Goal: Task Accomplishment & Management: Complete application form

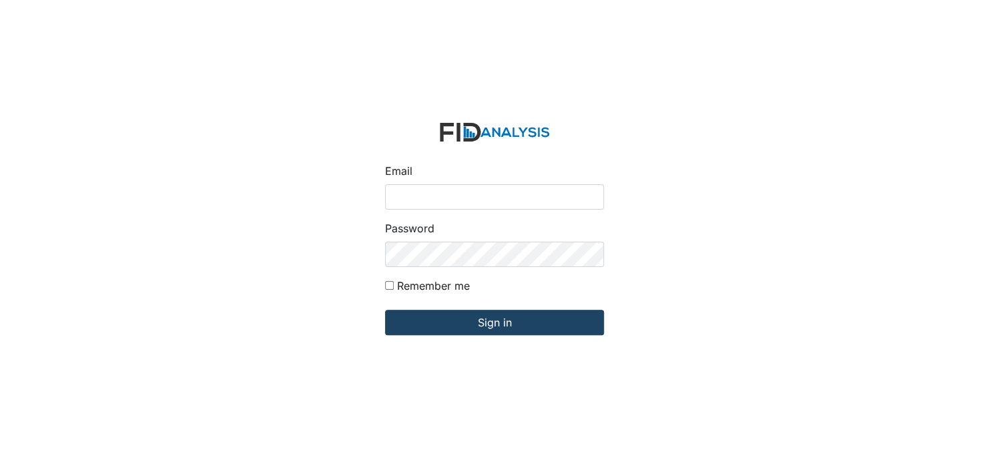
type input "[EMAIL_ADDRESS][DOMAIN_NAME]"
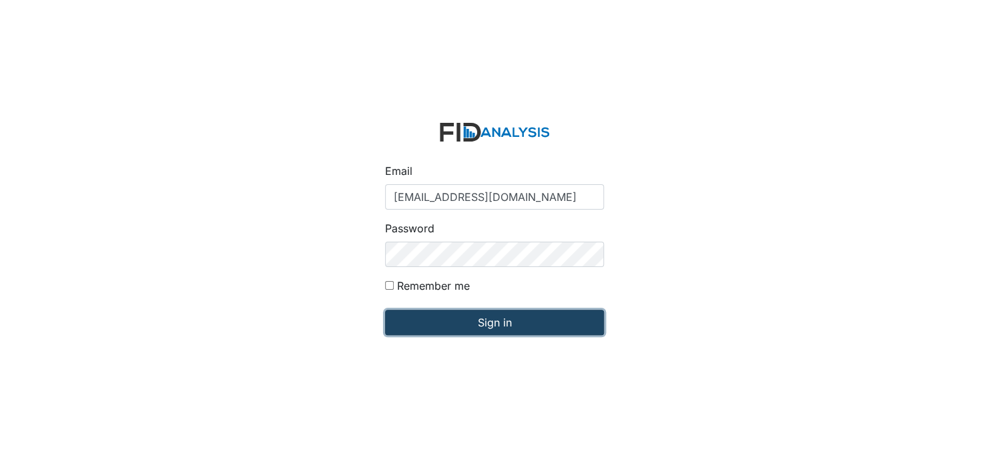
click at [492, 322] on input "Sign in" at bounding box center [494, 322] width 219 height 25
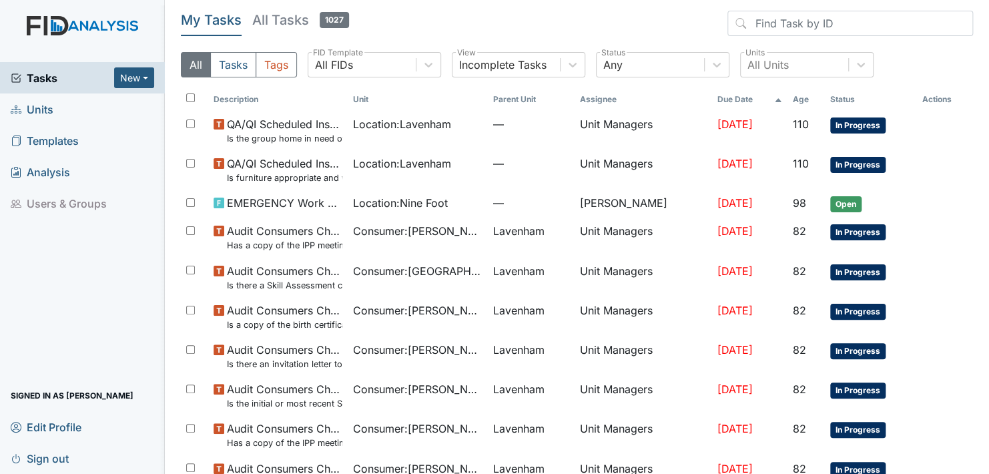
click at [34, 104] on span "Units" at bounding box center [32, 109] width 43 height 21
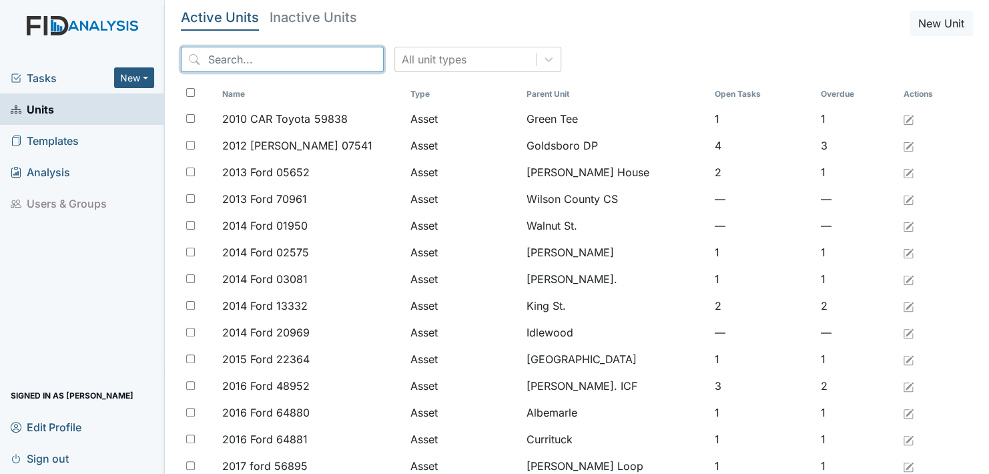
click at [338, 55] on input "search" at bounding box center [282, 59] width 203 height 25
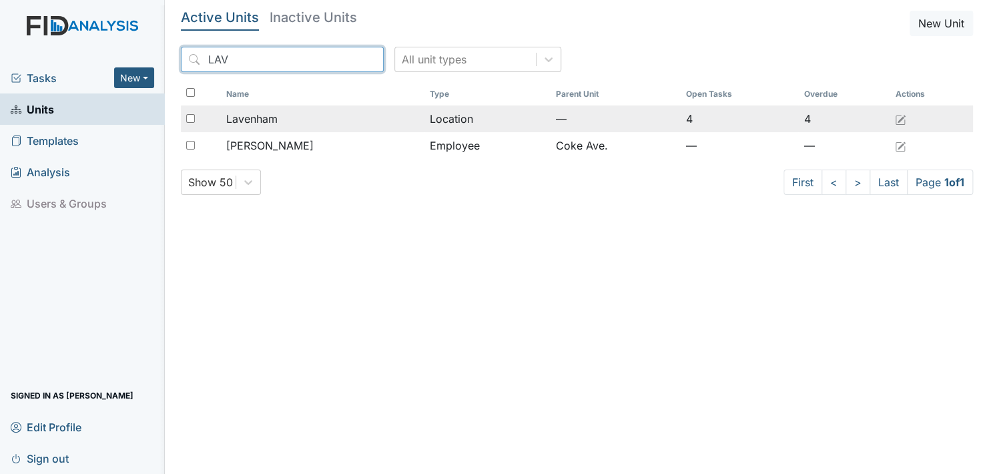
type input "LAV"
click at [455, 117] on td "Location" at bounding box center [488, 118] width 126 height 27
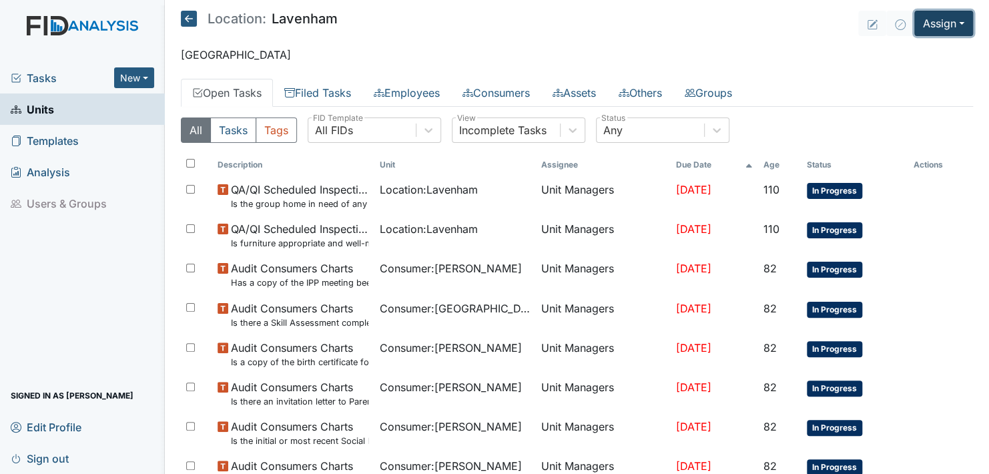
click at [949, 21] on button "Assign" at bounding box center [944, 23] width 59 height 25
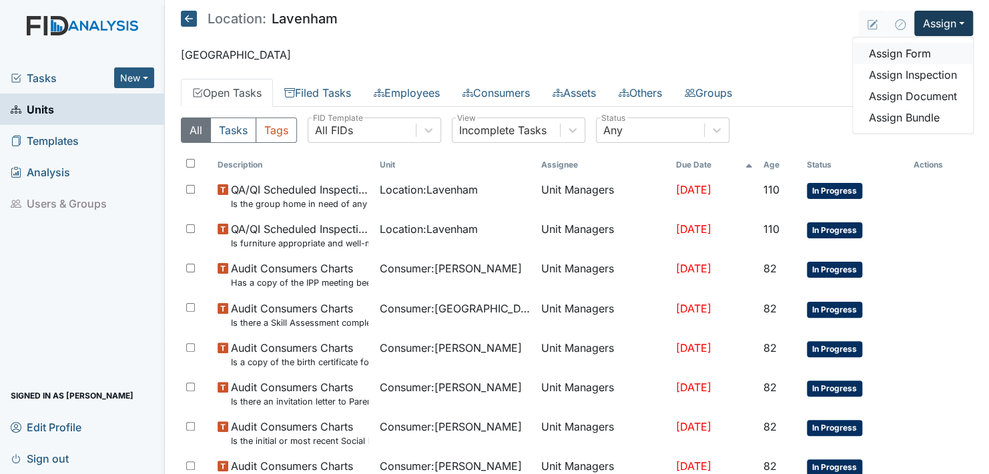
click at [903, 50] on link "Assign Form" at bounding box center [913, 53] width 120 height 21
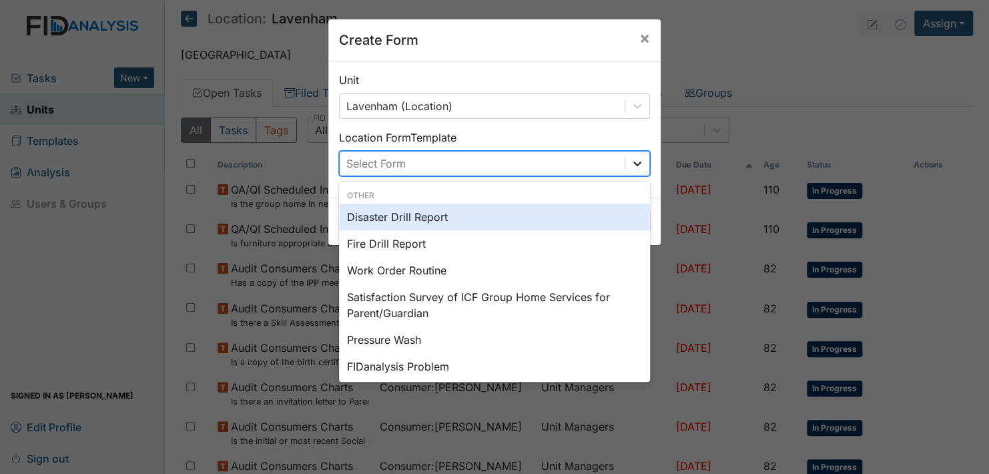
click at [631, 162] on icon at bounding box center [637, 163] width 13 height 13
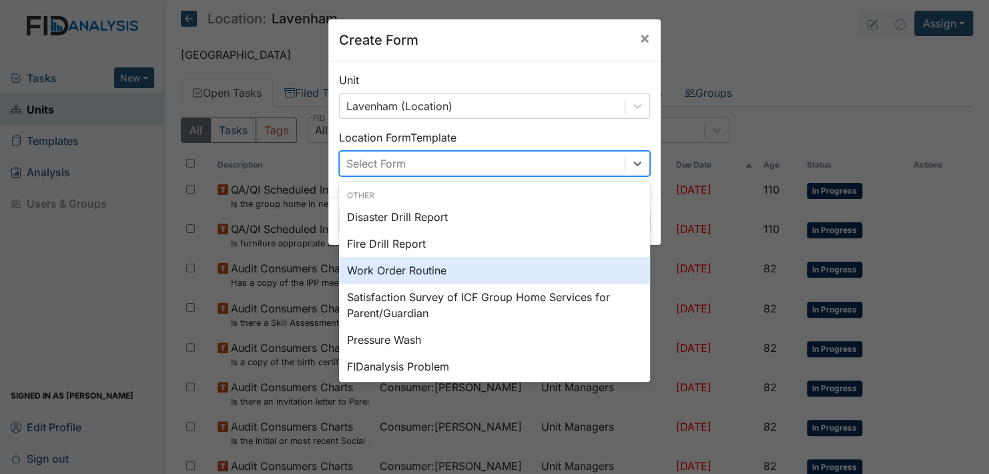
click at [407, 269] on div "Work Order Routine" at bounding box center [494, 270] width 311 height 27
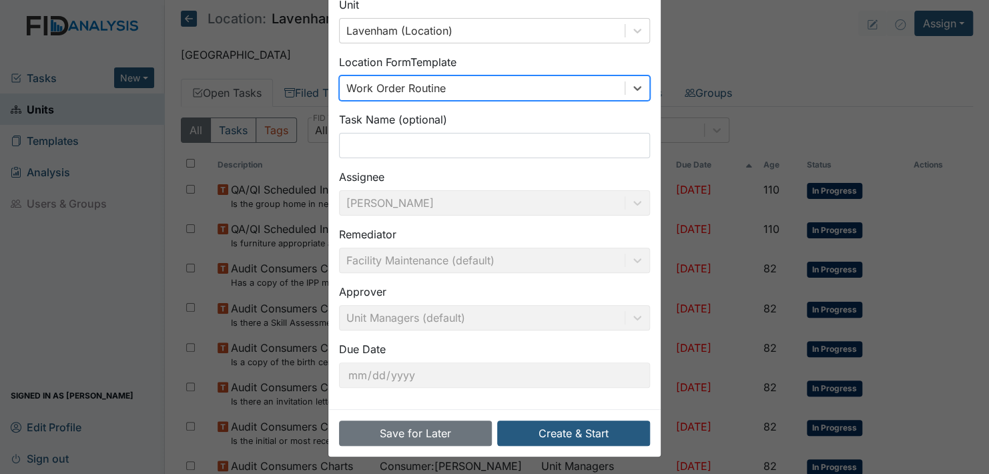
scroll to position [76, 0]
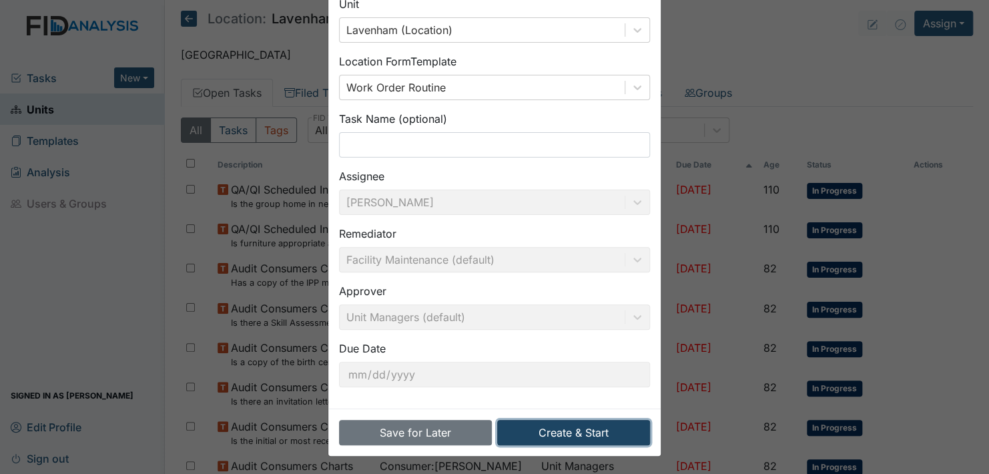
click at [569, 429] on button "Create & Start" at bounding box center [573, 432] width 153 height 25
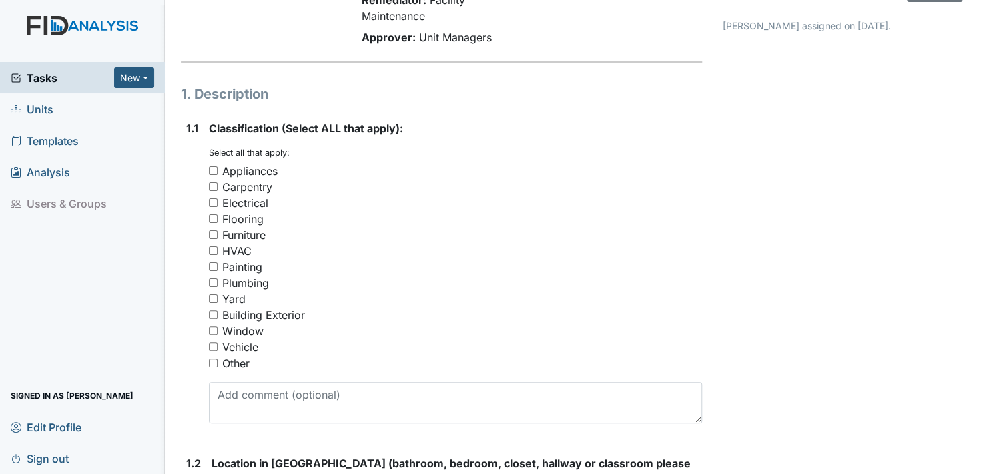
scroll to position [134, 0]
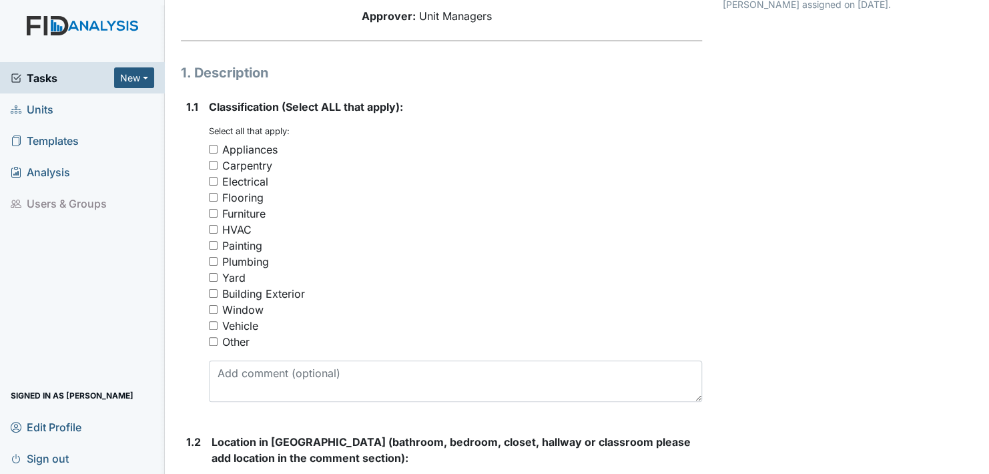
drag, startPoint x: 210, startPoint y: 149, endPoint x: 210, endPoint y: 236, distance: 87.5
click at [210, 151] on input "Appliances" at bounding box center [213, 149] width 9 height 9
checkbox input "true"
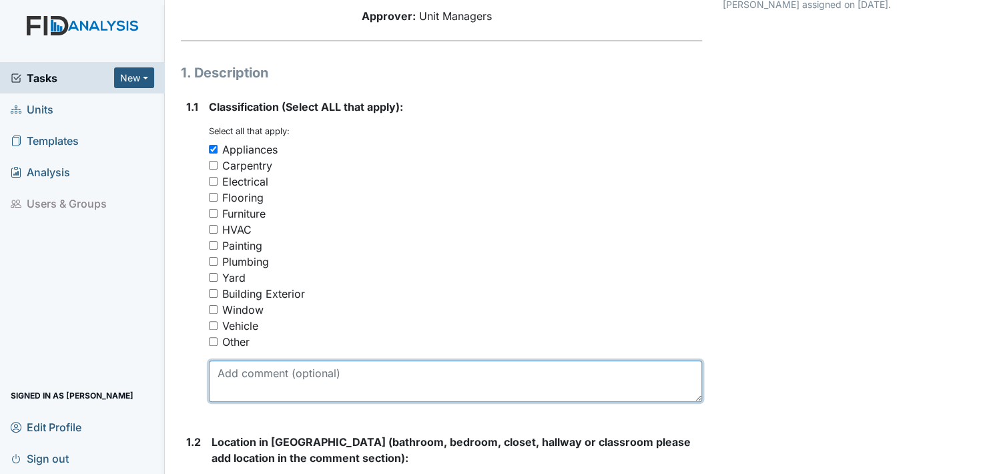
click at [218, 388] on textarea at bounding box center [455, 380] width 493 height 41
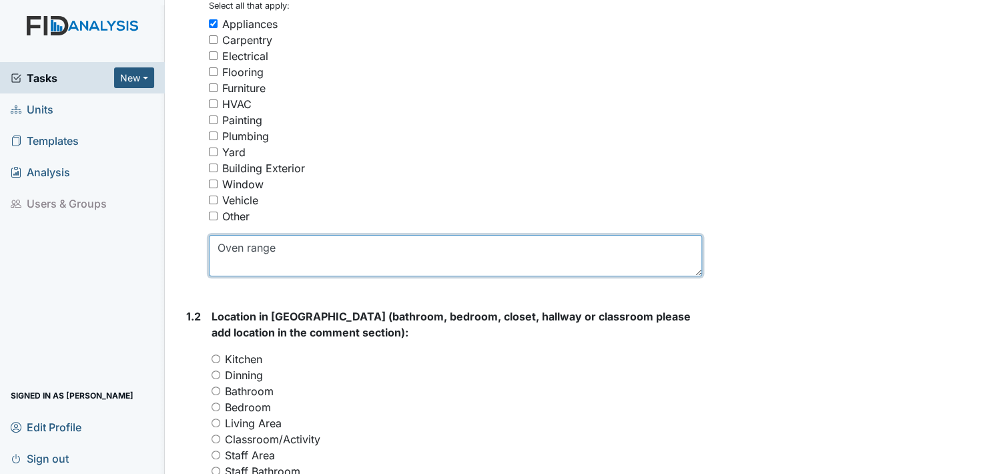
scroll to position [267, 0]
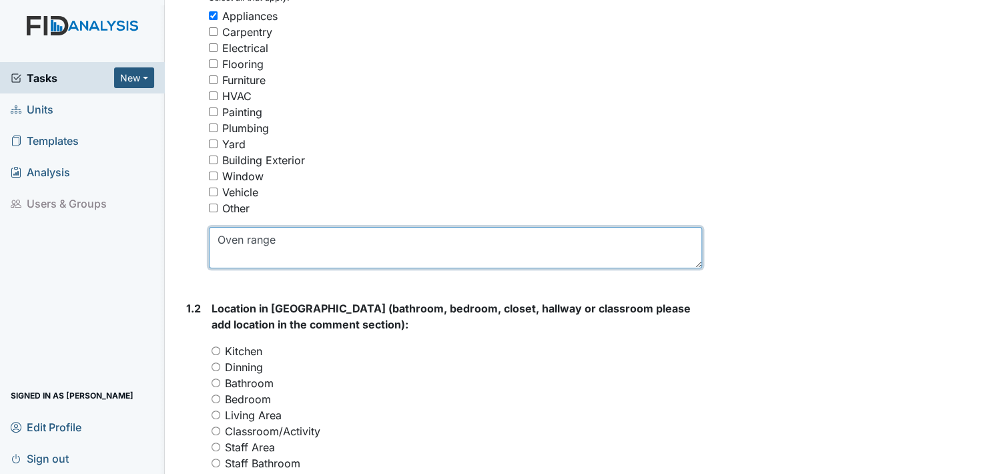
type textarea "Oven range"
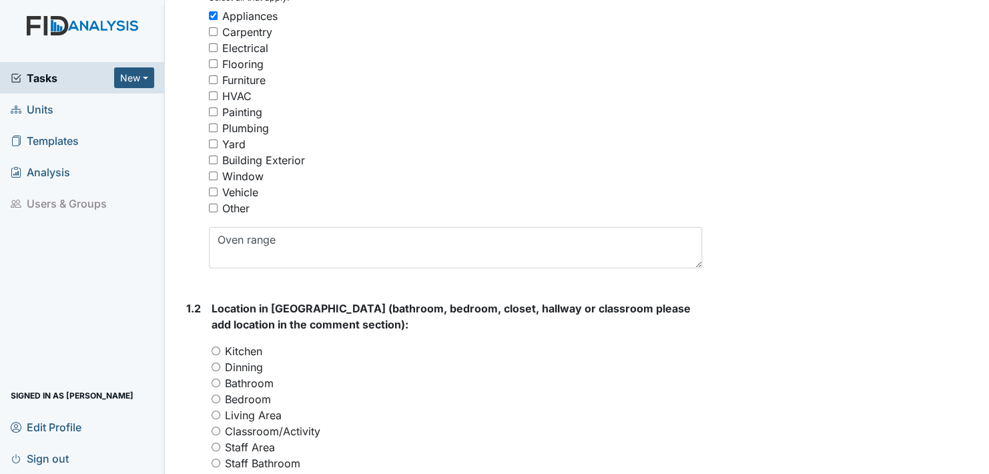
click at [216, 350] on input "Kitchen" at bounding box center [216, 350] width 9 height 9
radio input "true"
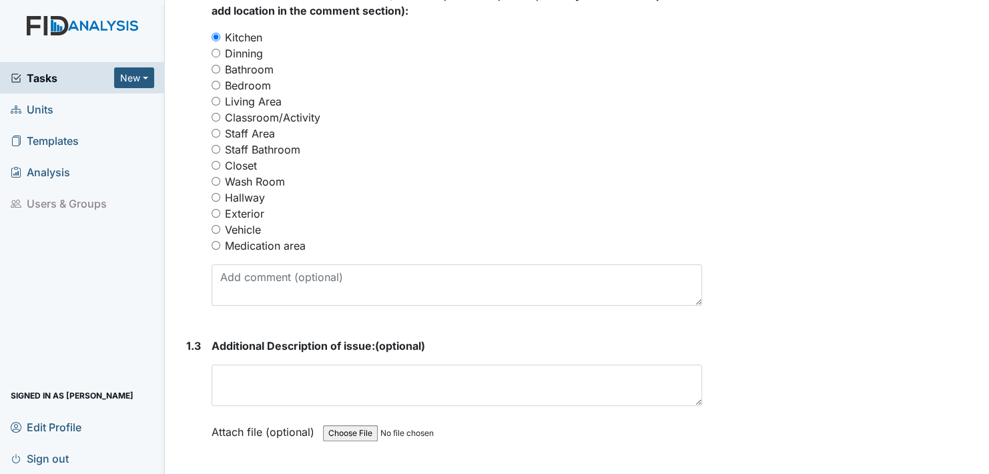
scroll to position [601, 0]
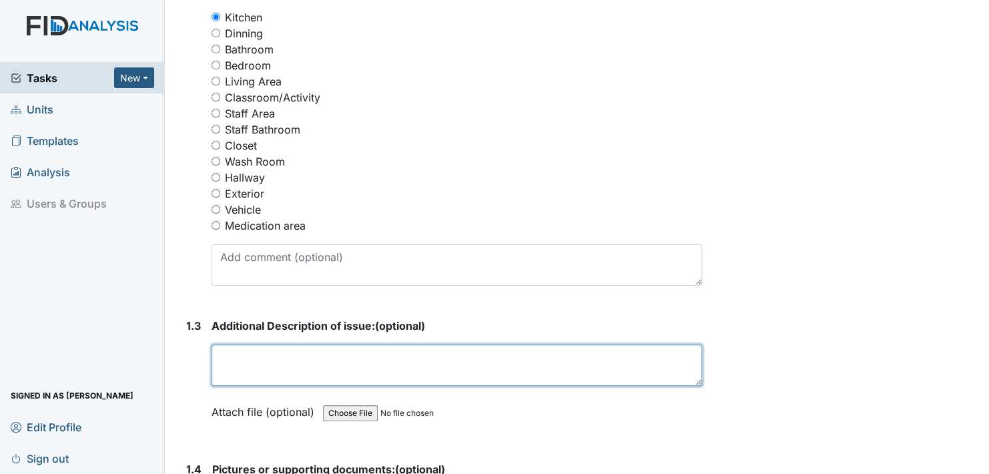
click at [225, 365] on textarea at bounding box center [457, 364] width 491 height 41
type textarea "h"
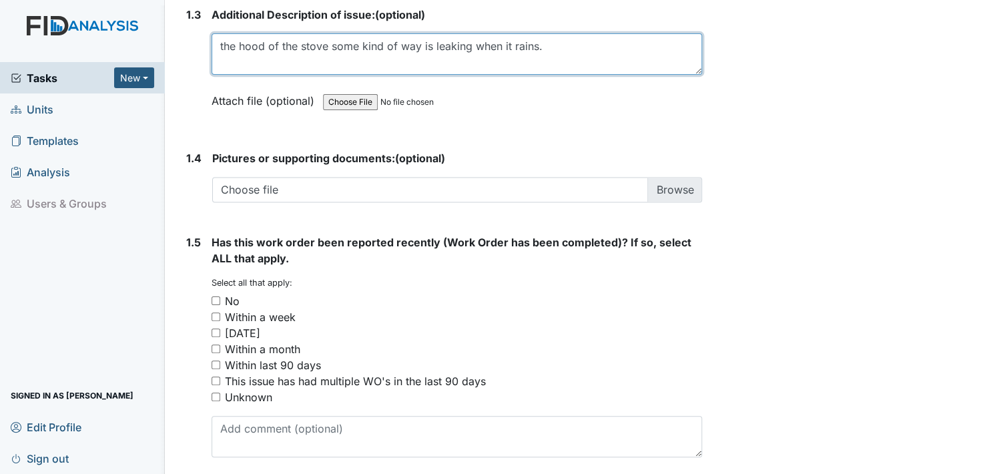
scroll to position [935, 0]
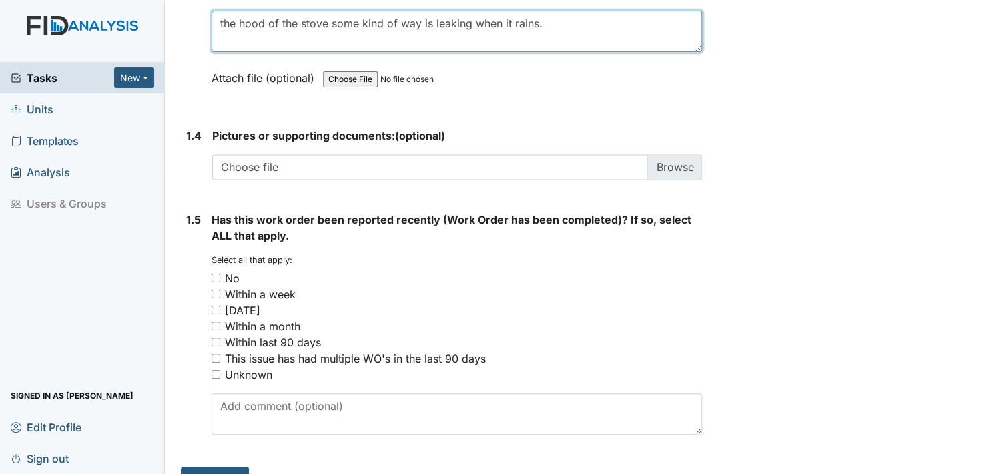
type textarea "the hood of the stove some kind of way is leaking when it rains."
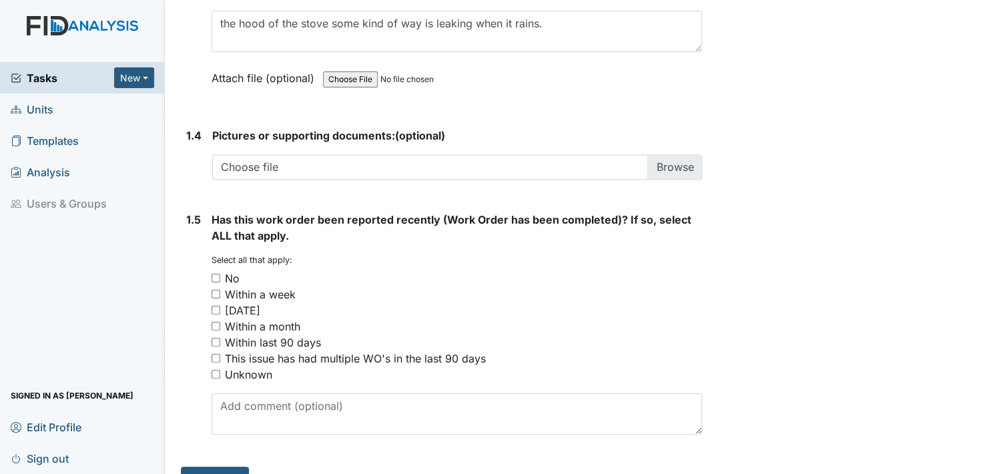
click at [215, 356] on input "This issue has had multiple WO's in the last 90 days" at bounding box center [216, 358] width 9 height 9
checkbox input "true"
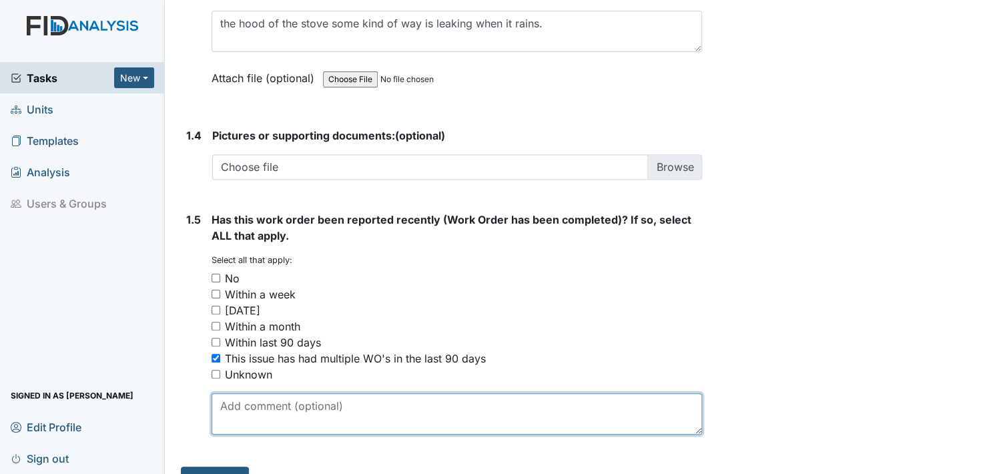
click at [224, 419] on textarea at bounding box center [457, 413] width 491 height 41
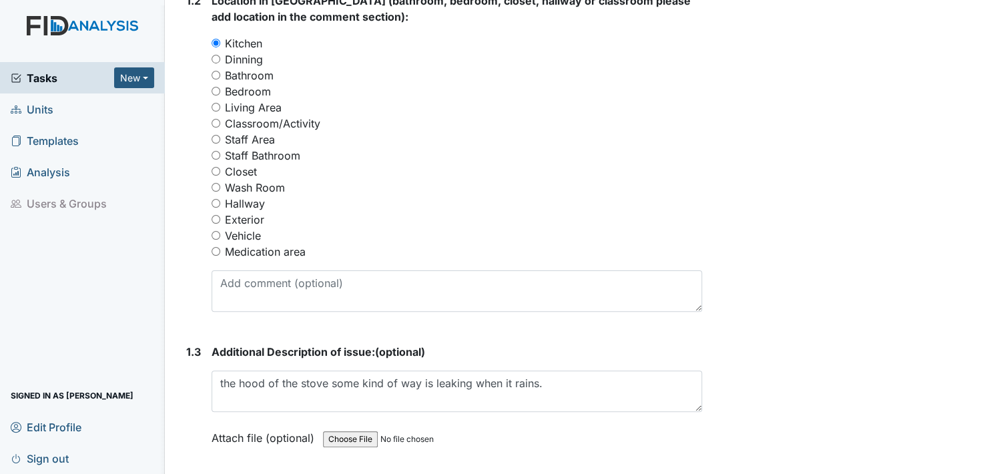
scroll to position [561, 0]
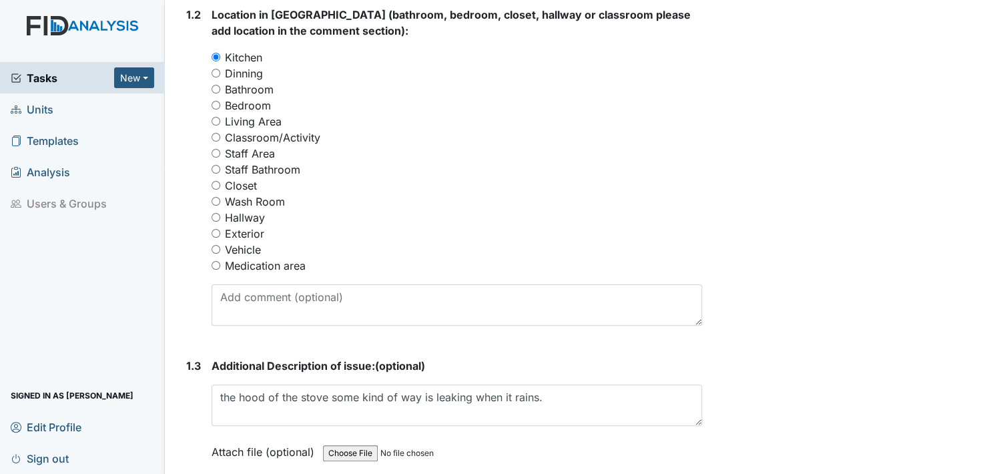
type textarea "off and on when it rains heavy we put in a work order."
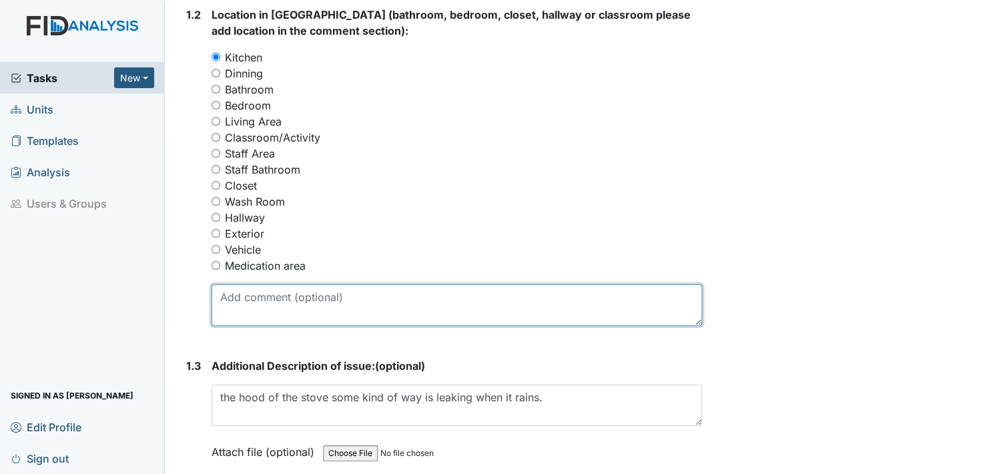
click at [249, 312] on textarea at bounding box center [457, 304] width 491 height 41
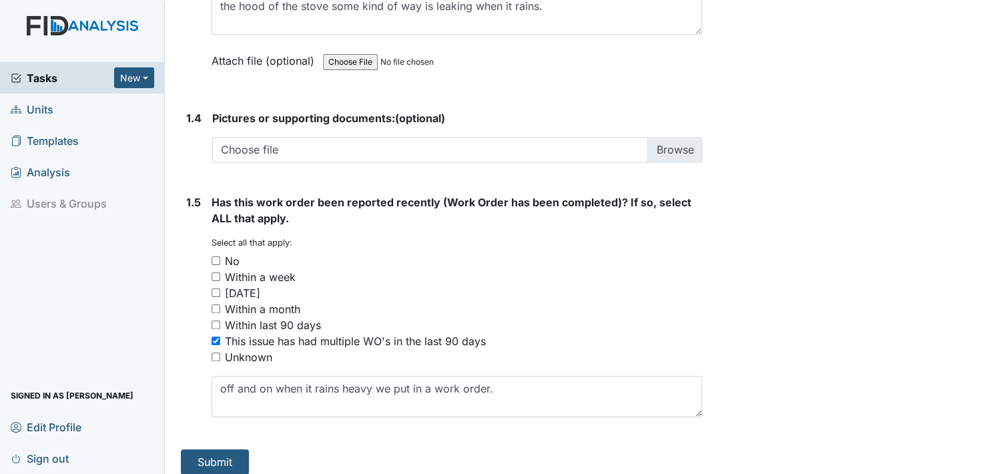
scroll to position [961, 0]
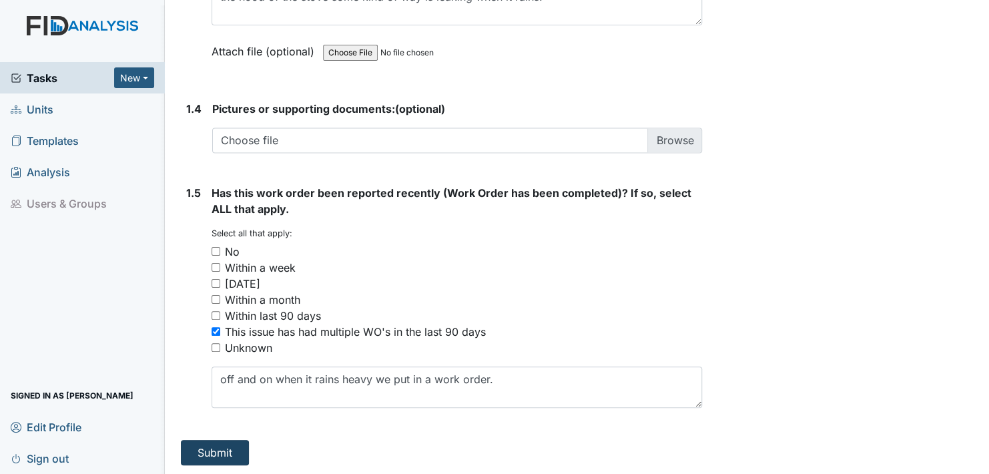
type textarea "very heavy rain today leaking bad."
click at [209, 451] on button "Submit" at bounding box center [215, 452] width 68 height 25
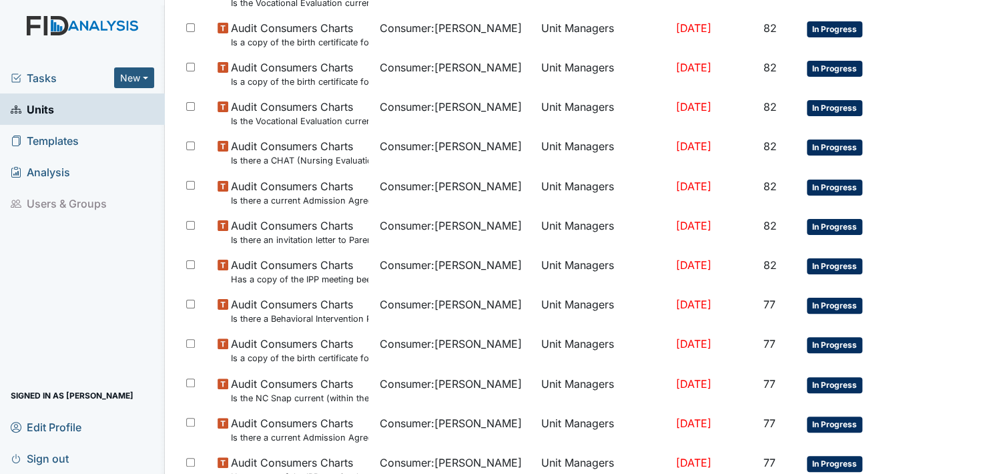
scroll to position [999, 0]
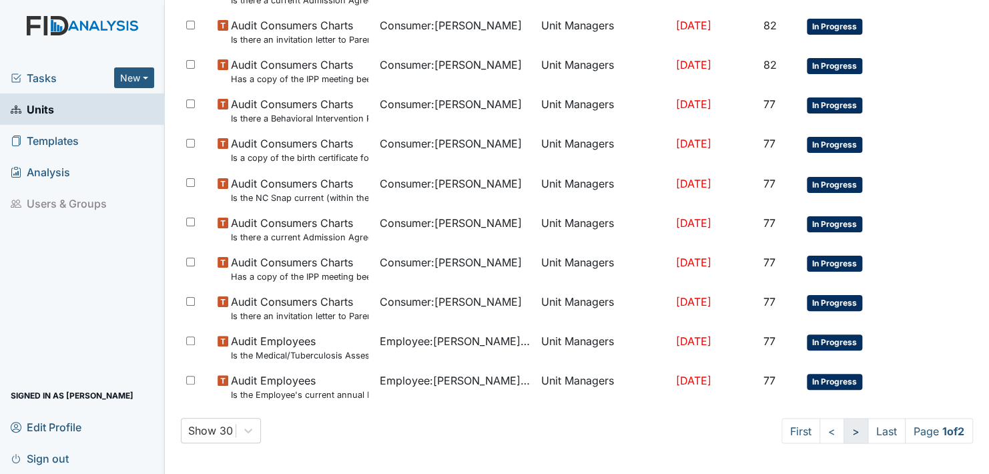
click at [844, 431] on link ">" at bounding box center [856, 430] width 25 height 25
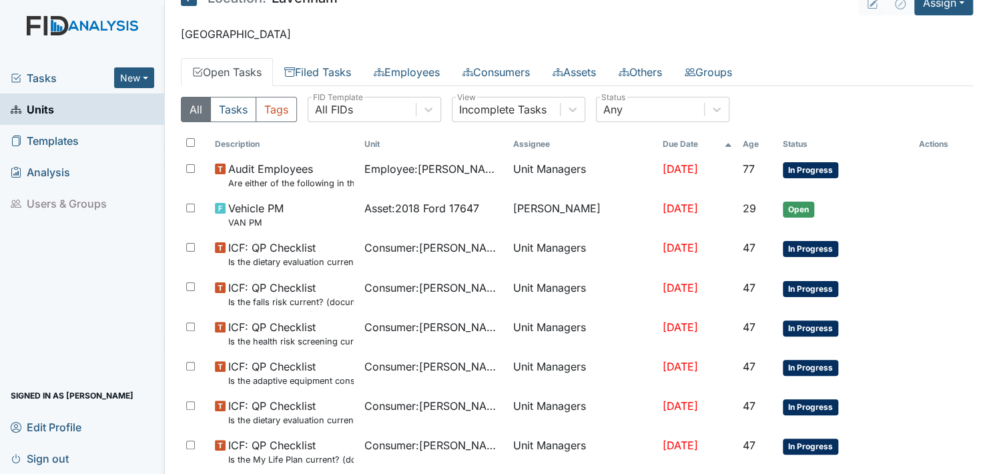
scroll to position [0, 0]
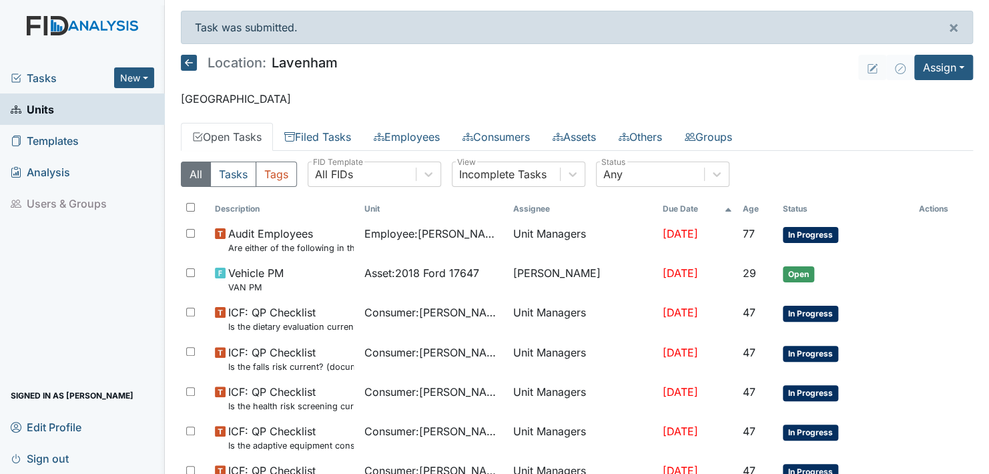
click at [188, 63] on icon at bounding box center [189, 63] width 16 height 16
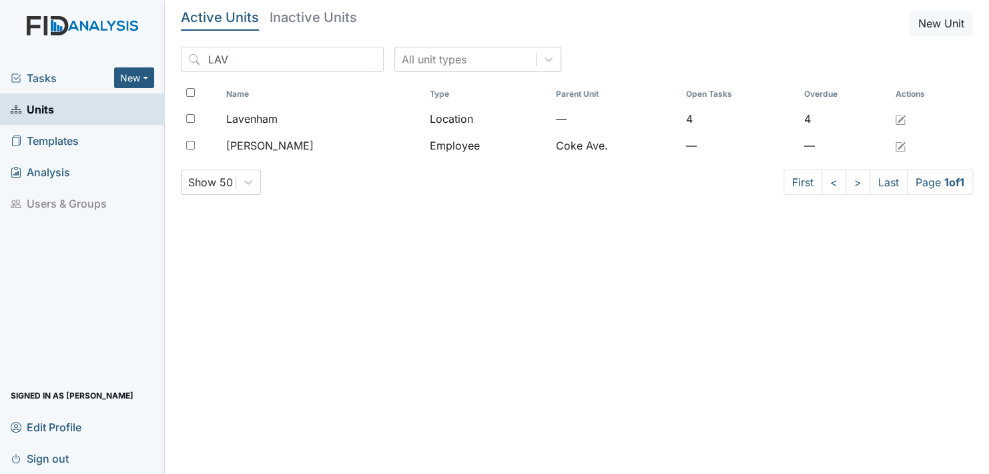
click at [39, 107] on span "Units" at bounding box center [32, 109] width 43 height 21
